Goal: Check status: Check status

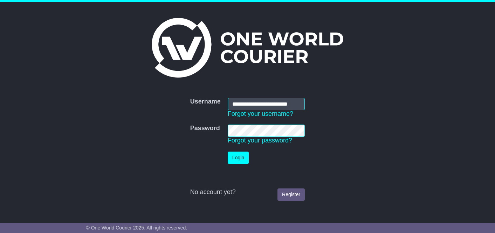
click at [240, 159] on button "Login" at bounding box center [238, 157] width 21 height 12
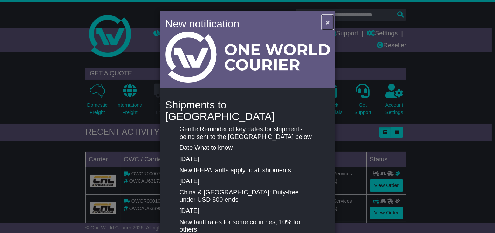
click at [328, 20] on span "×" at bounding box center [327, 22] width 4 height 8
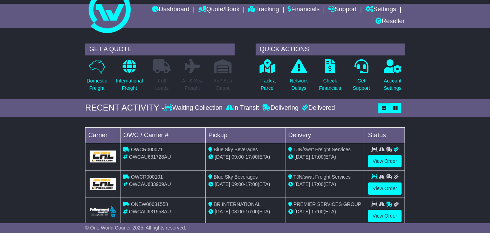
scroll to position [63, 0]
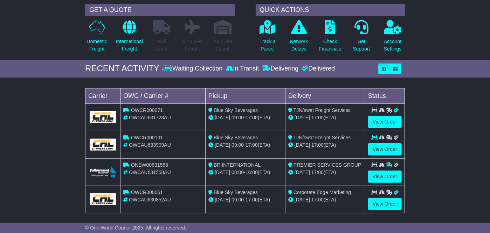
click at [165, 115] on span "OWCAU631728AU" at bounding box center [150, 118] width 42 height 6
copy span "OWCAU631728AU"
click at [375, 123] on link "View Order" at bounding box center [385, 122] width 34 height 12
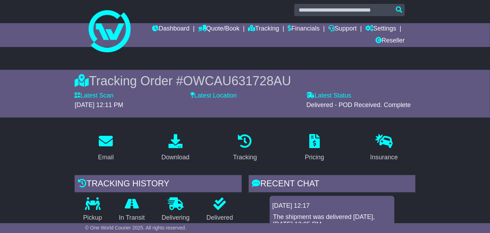
scroll to position [127, 0]
